Goal: Task Accomplishment & Management: Use online tool/utility

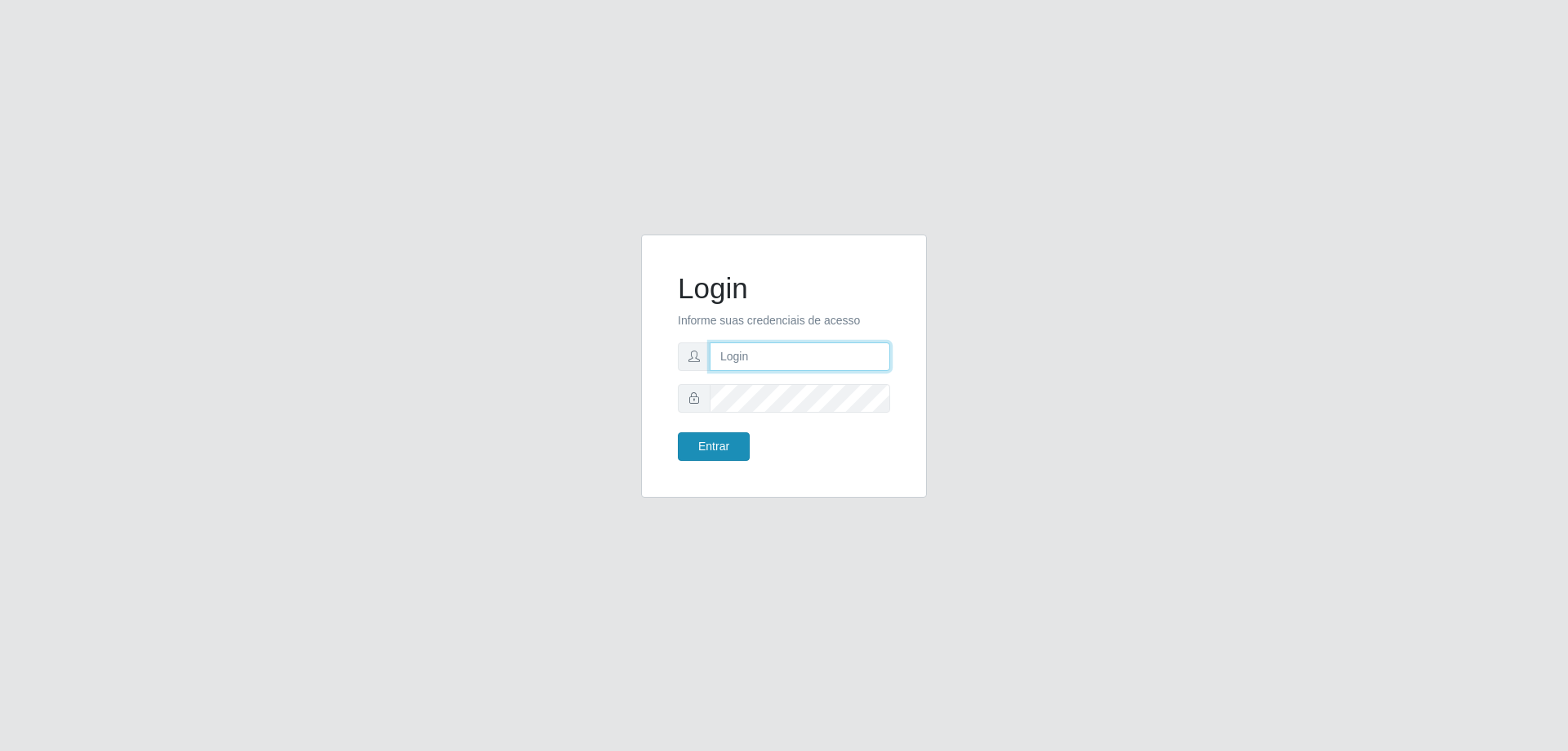
type input "[EMAIL_ADDRESS][DOMAIN_NAME]"
click at [711, 457] on button "Entrar" at bounding box center [713, 447] width 72 height 29
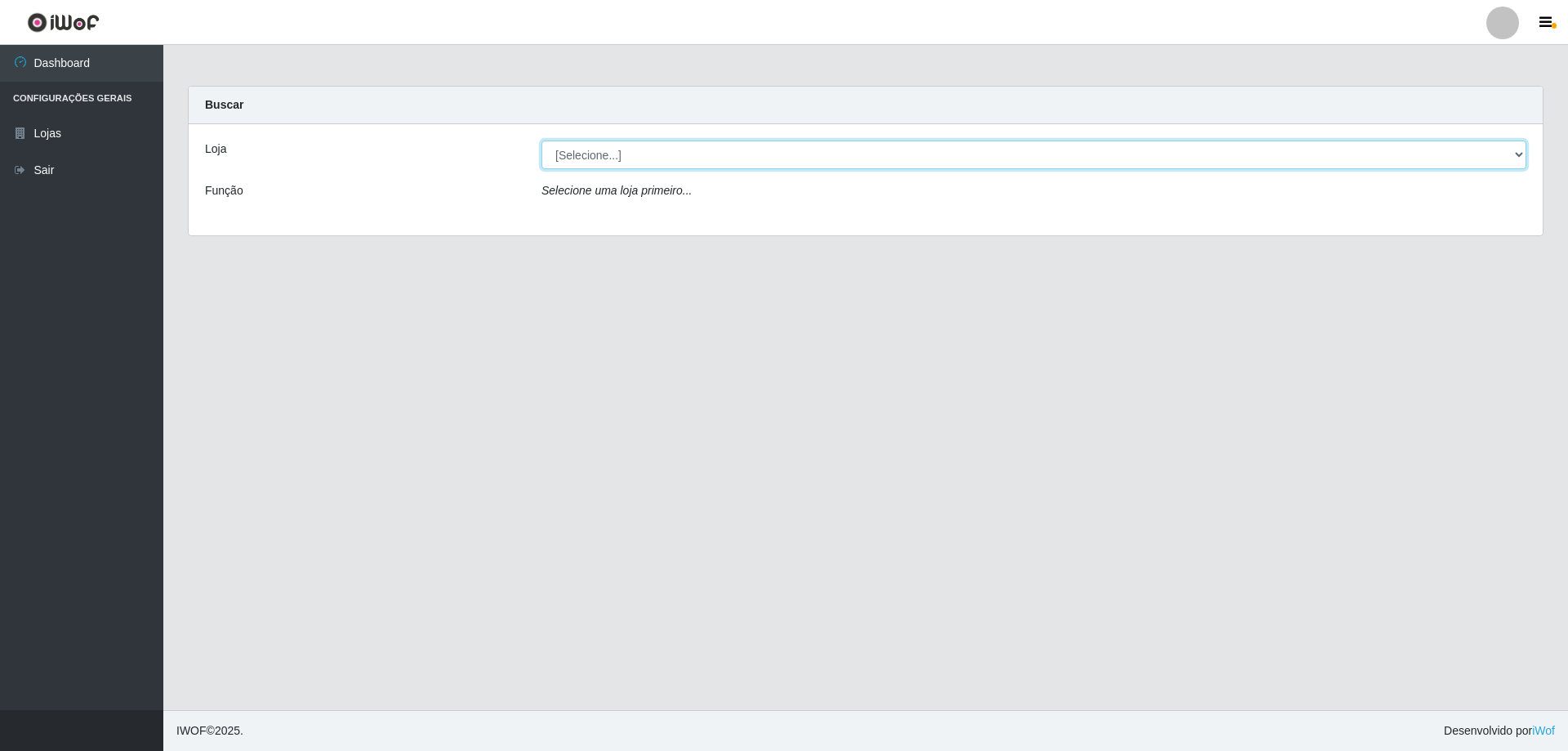
click at [614, 154] on select "[Selecione...] SuperShow Bis - [GEOGRAPHIC_DATA]" at bounding box center [1034, 154] width 985 height 29
select select "59"
click at [542, 140] on select "[Selecione...] SuperShow Bis - [GEOGRAPHIC_DATA]" at bounding box center [1034, 154] width 985 height 29
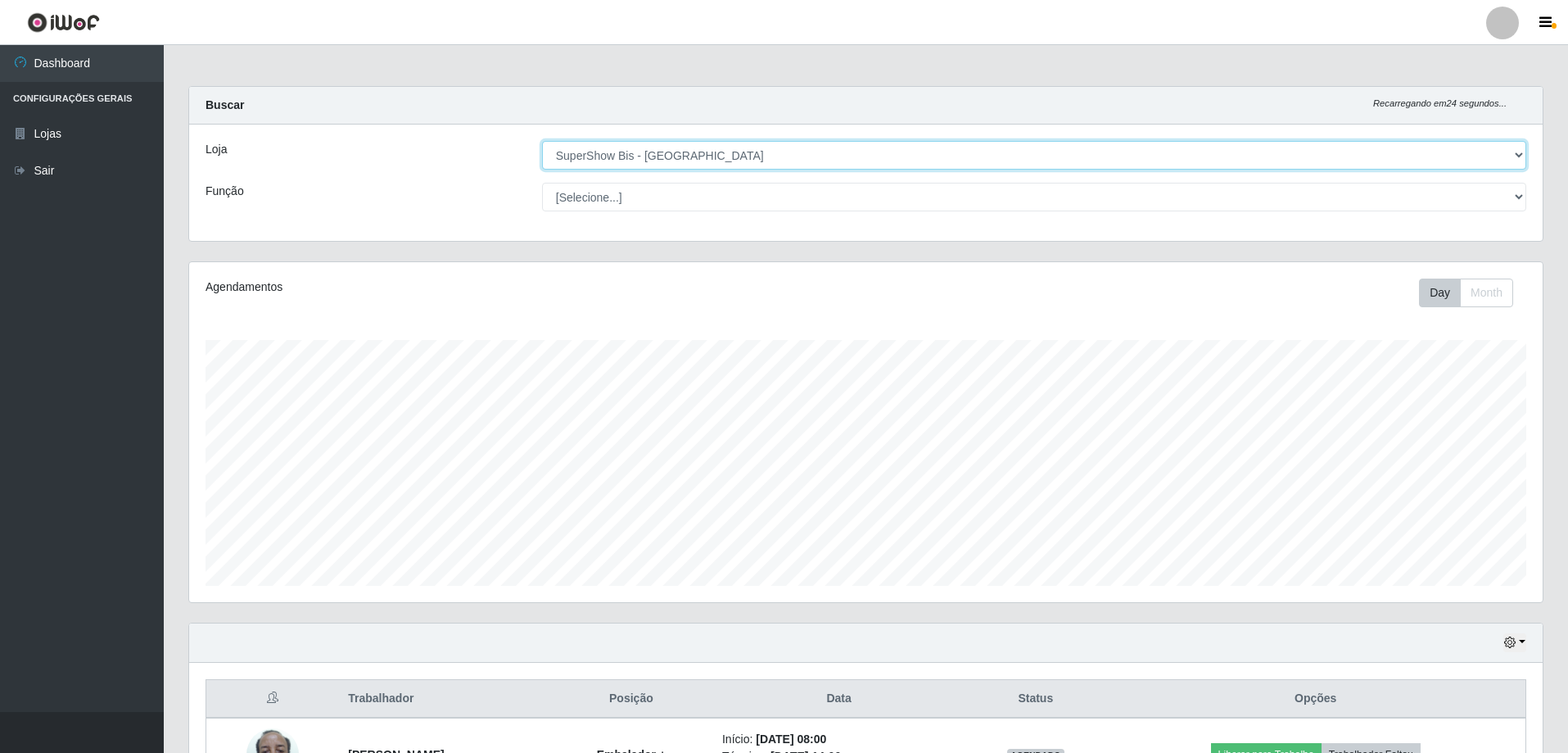
scroll to position [116, 0]
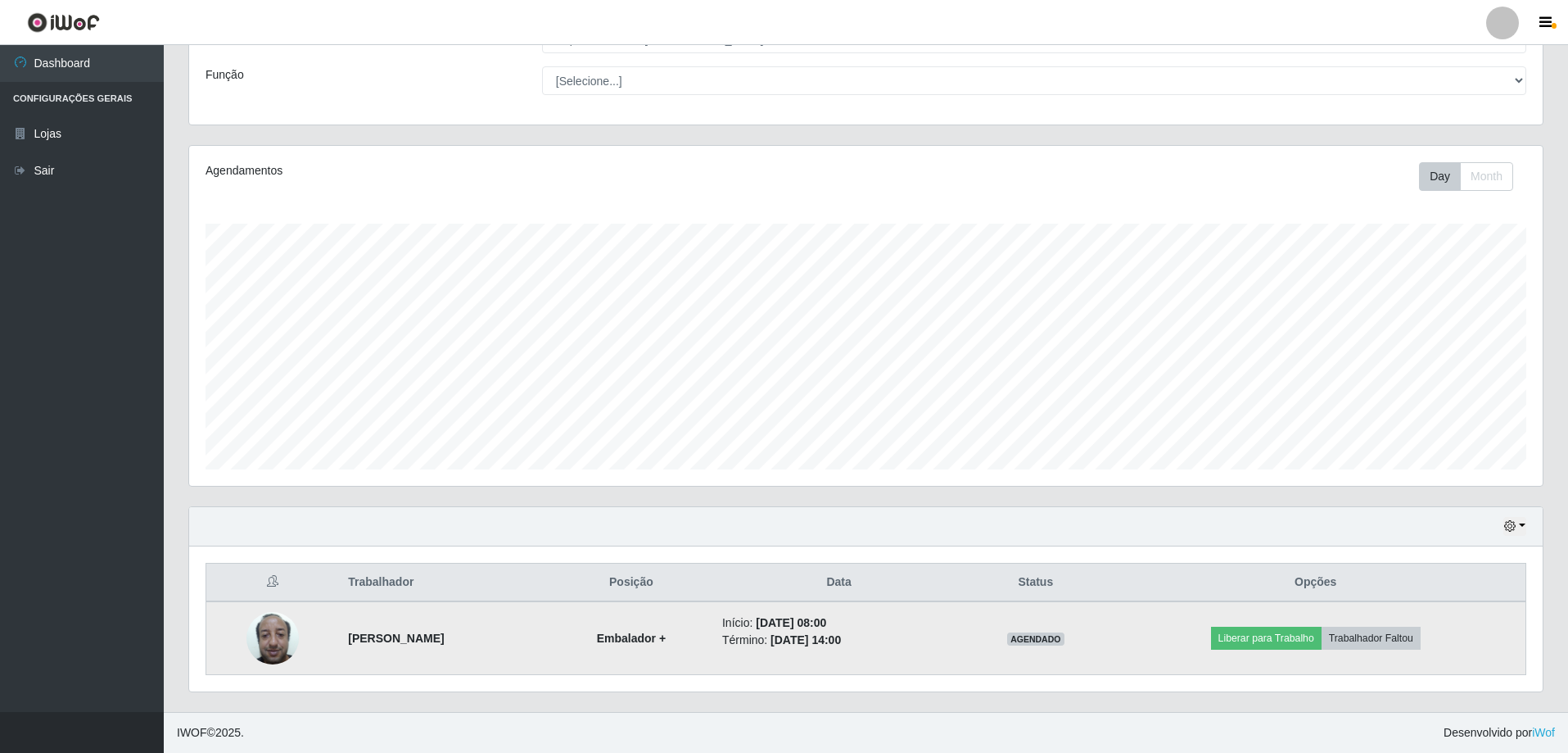
click at [268, 644] on img at bounding box center [273, 638] width 52 height 70
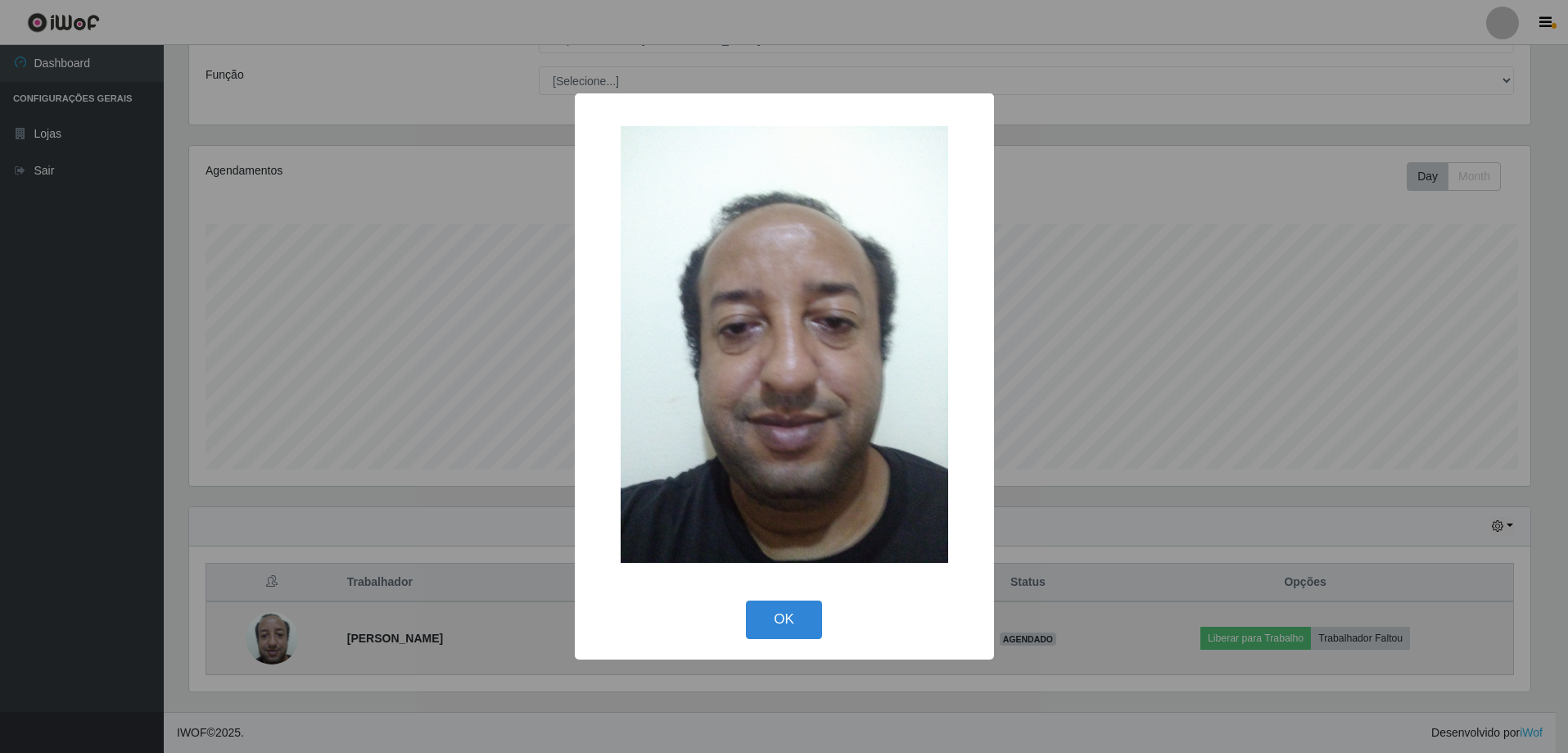
scroll to position [340, 1345]
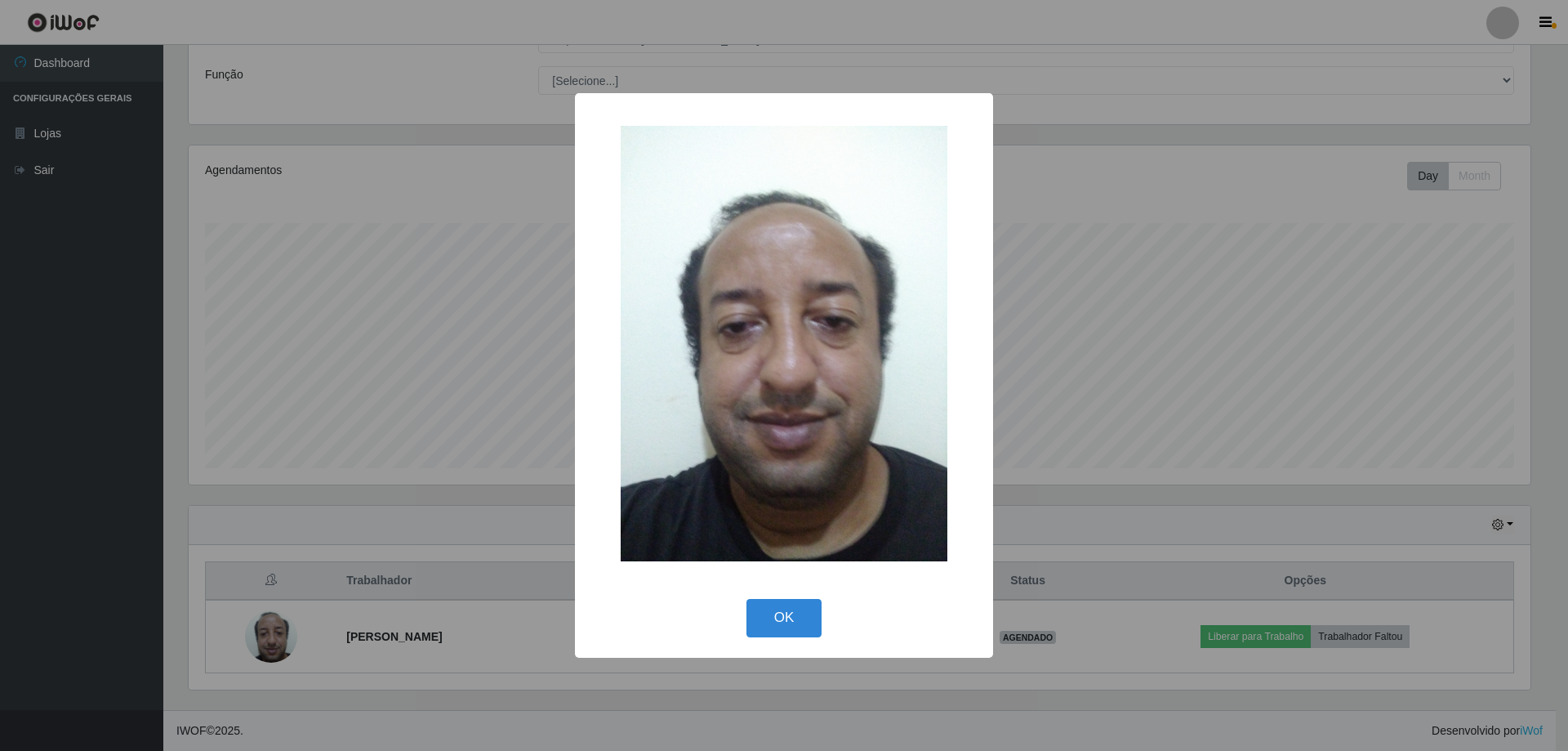
click at [1129, 217] on div "× OK Cancel" at bounding box center [784, 375] width 1568 height 751
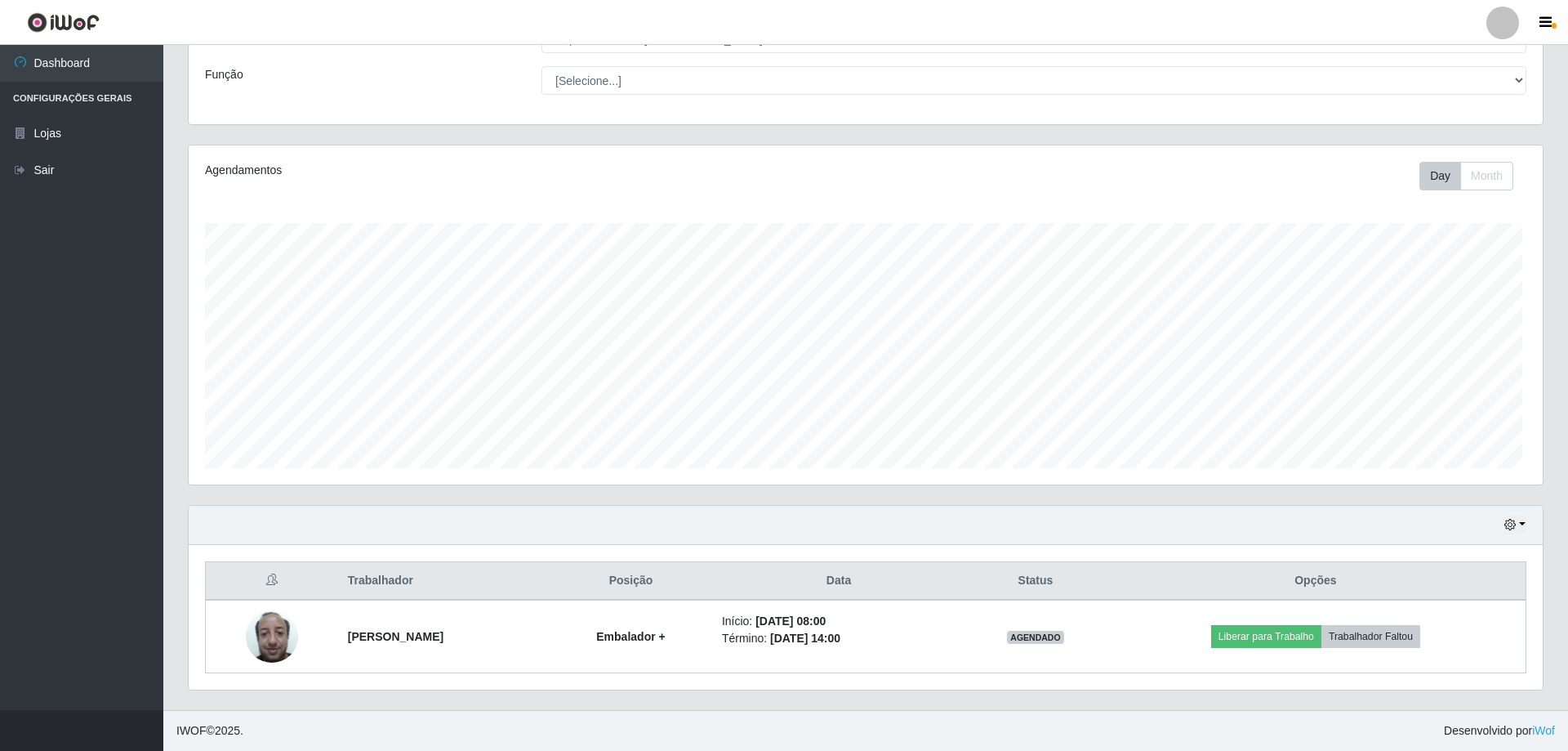
scroll to position [339, 1350]
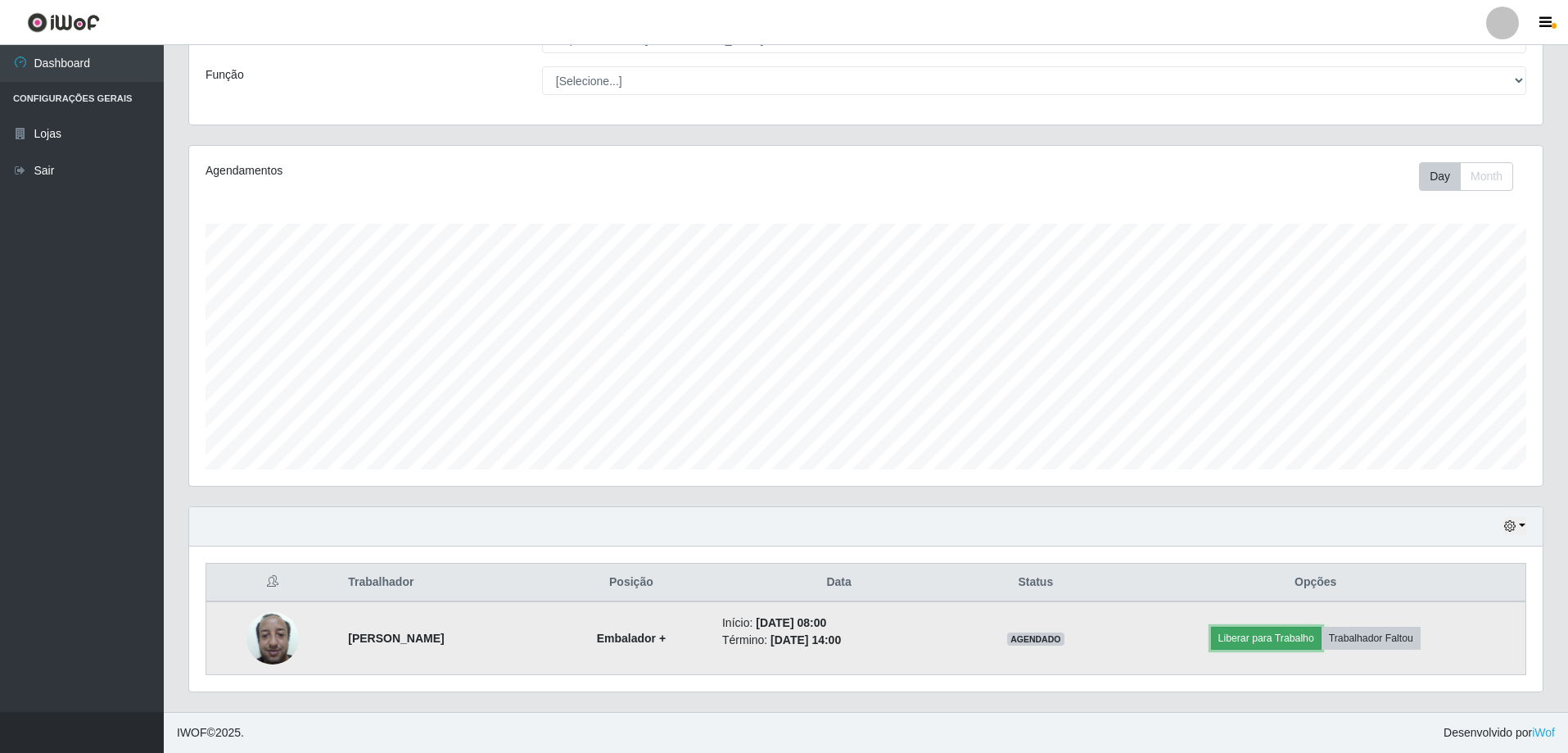
click at [1280, 638] on button "Liberar para Trabalho" at bounding box center [1266, 638] width 110 height 23
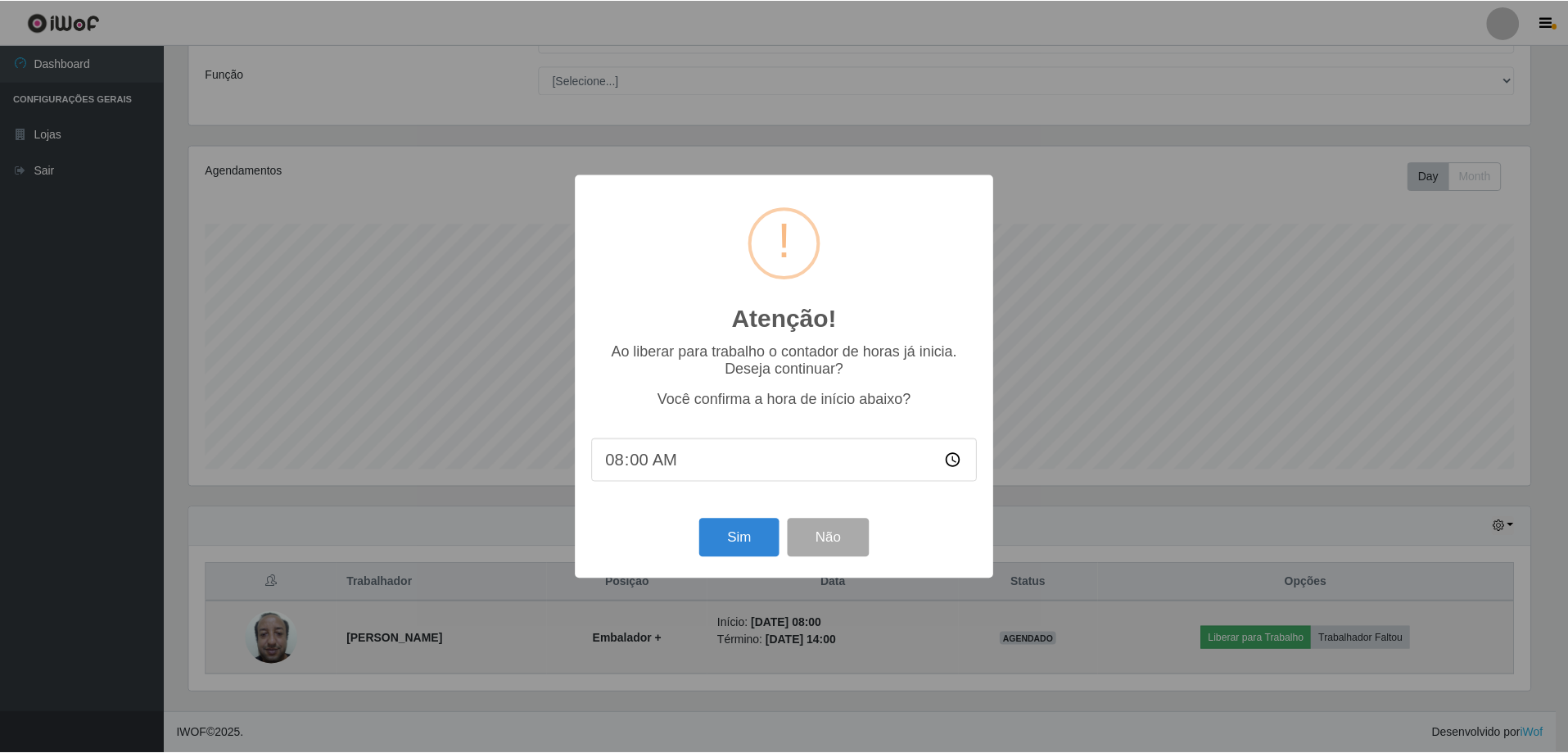
scroll to position [340, 1345]
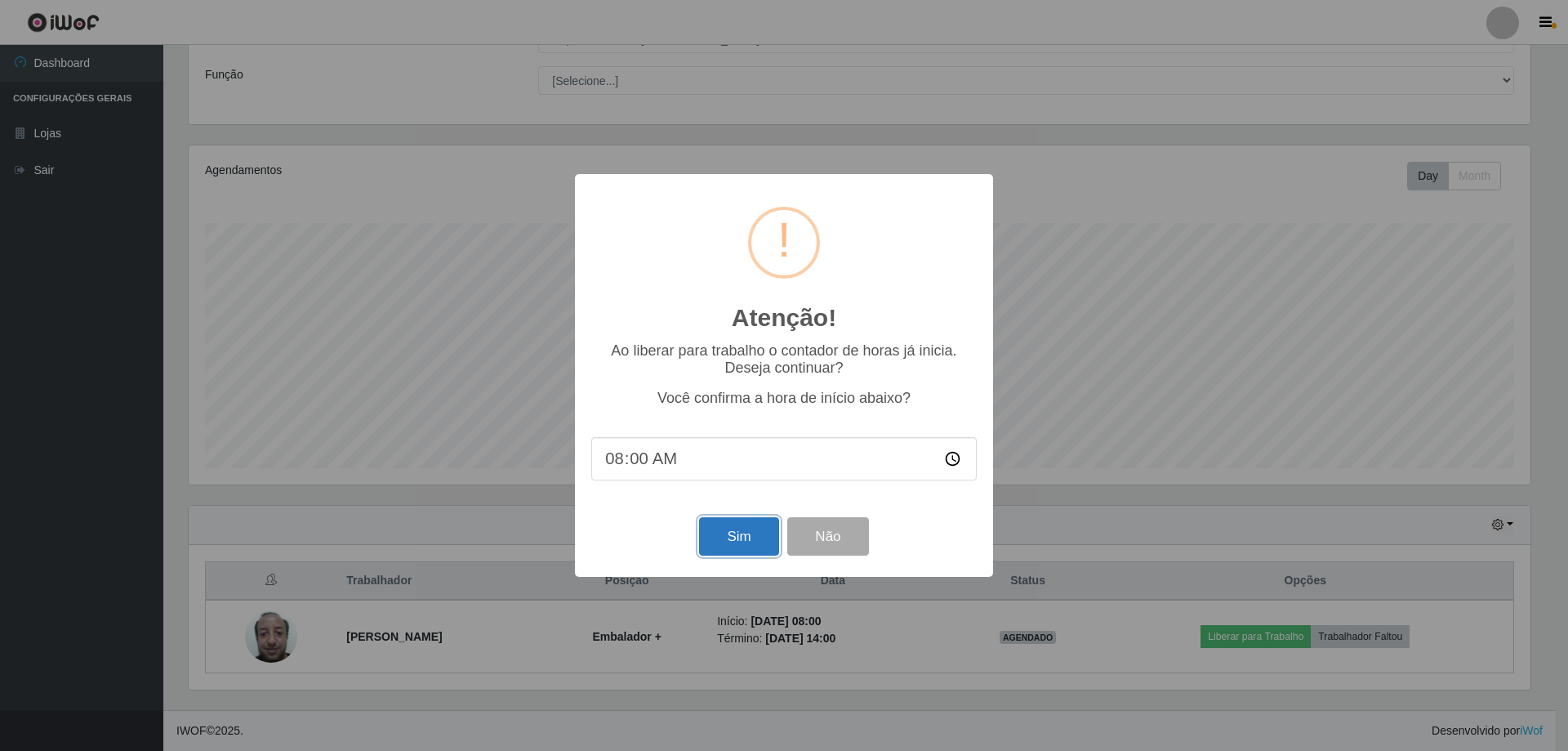
click at [737, 541] on button "Sim" at bounding box center [739, 536] width 79 height 38
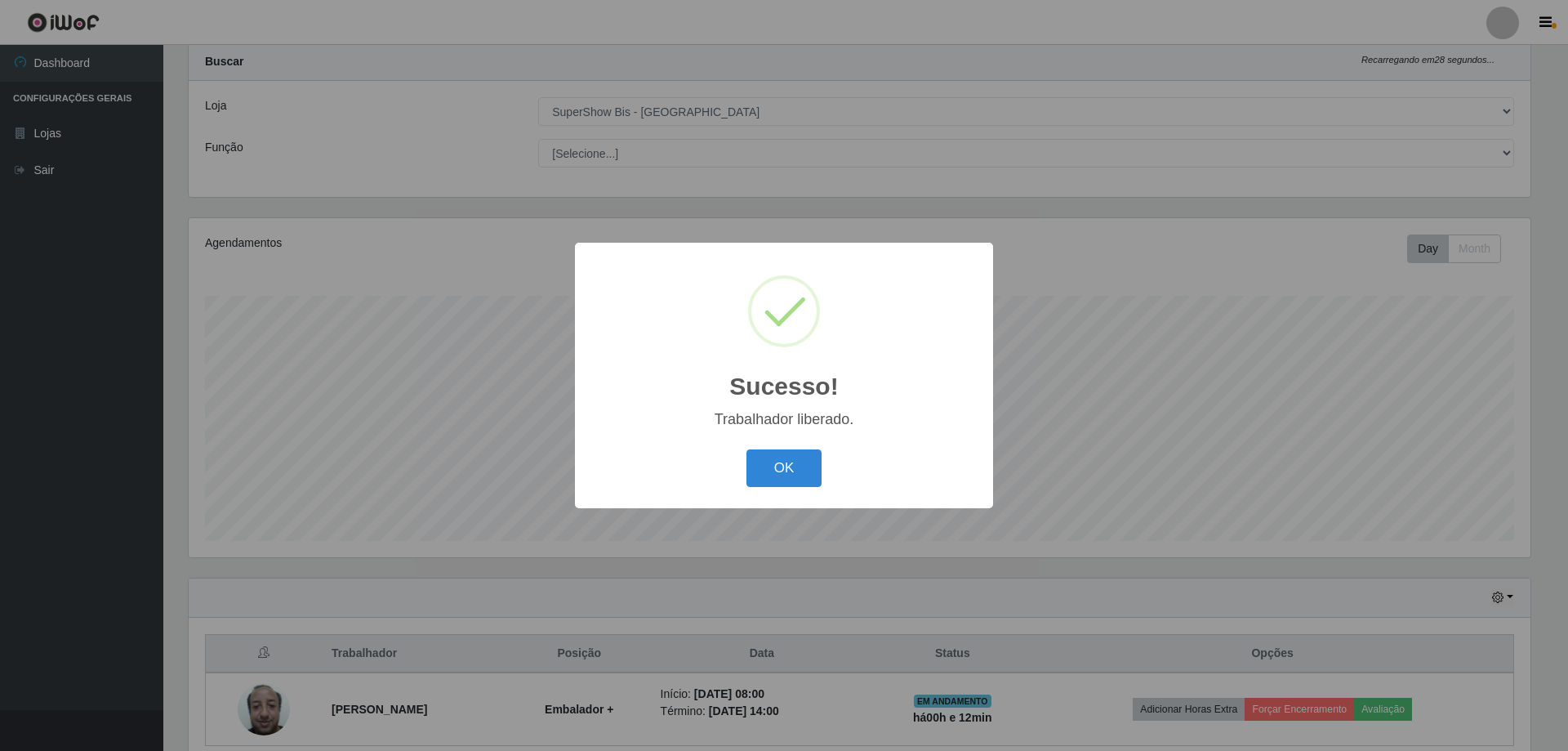
click at [793, 449] on div "OK Cancel" at bounding box center [784, 468] width 385 height 46
click at [791, 481] on button "OK" at bounding box center [784, 468] width 76 height 38
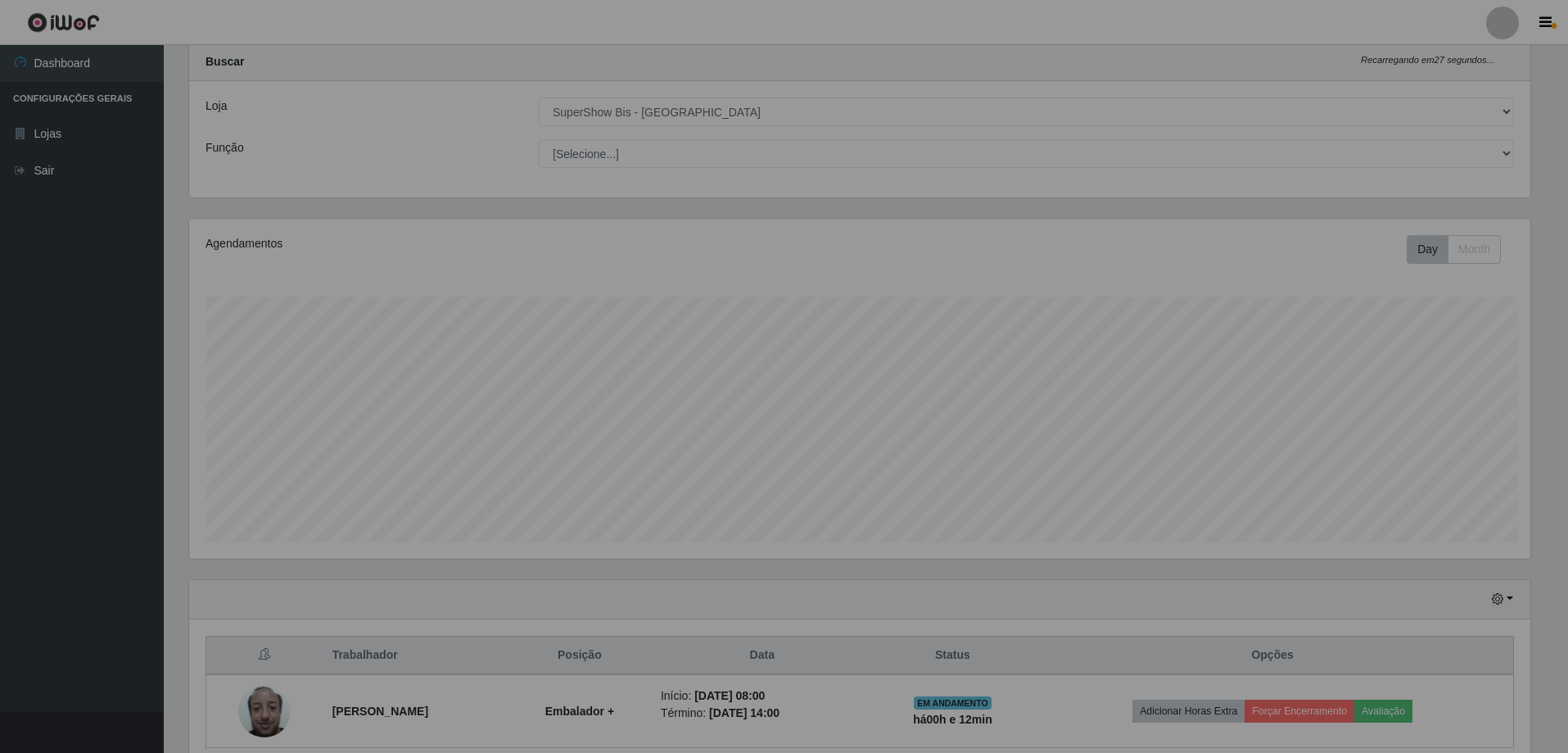
scroll to position [340, 1353]
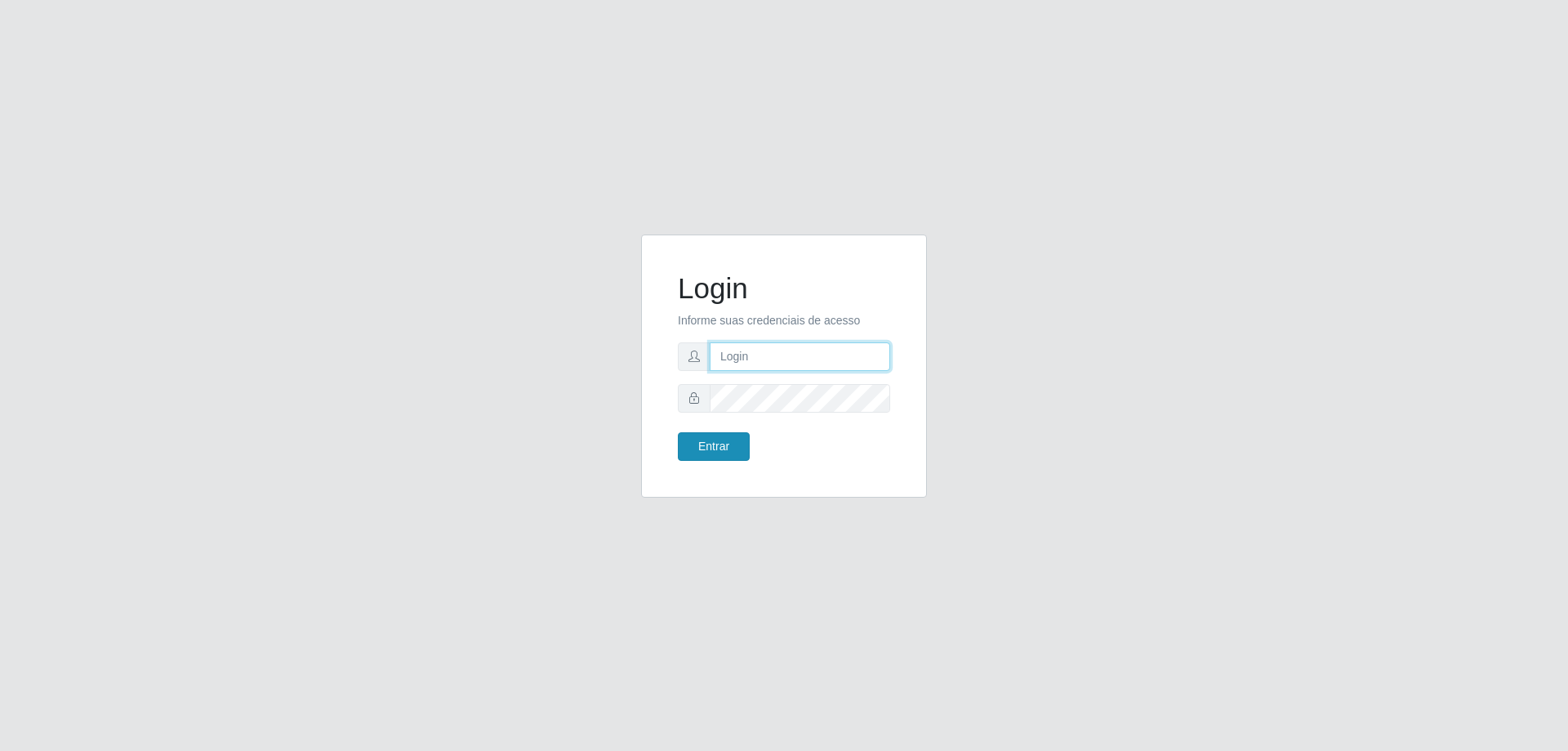
type input "[EMAIL_ADDRESS][DOMAIN_NAME]"
click at [717, 454] on button "Entrar" at bounding box center [713, 447] width 72 height 29
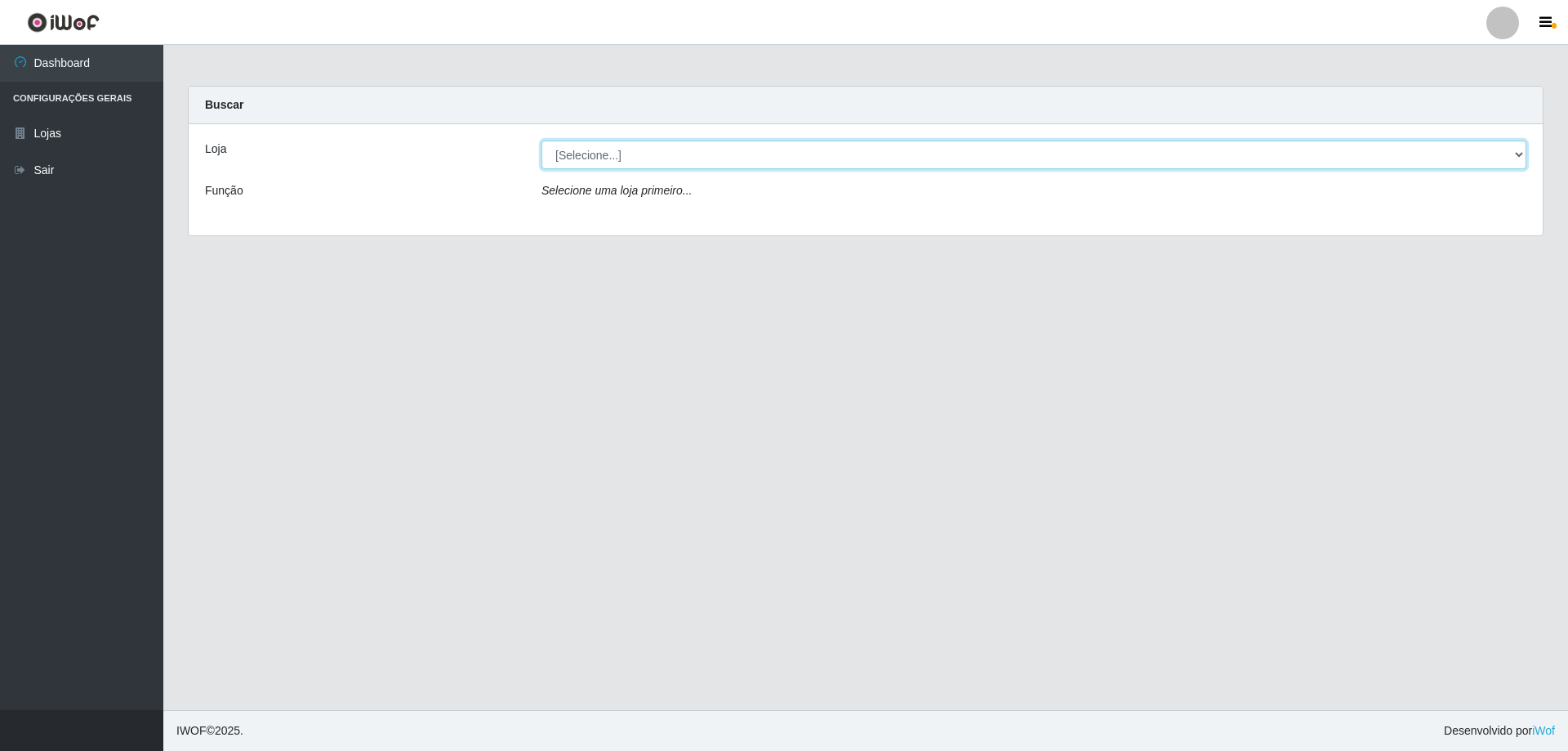
click at [661, 166] on select "[Selecione...] SuperShow Bis - [GEOGRAPHIC_DATA]" at bounding box center [1034, 154] width 985 height 29
select select "59"
click at [542, 140] on select "[Selecione...] SuperShow Bis - [GEOGRAPHIC_DATA]" at bounding box center [1034, 154] width 985 height 29
